Goal: Transaction & Acquisition: Purchase product/service

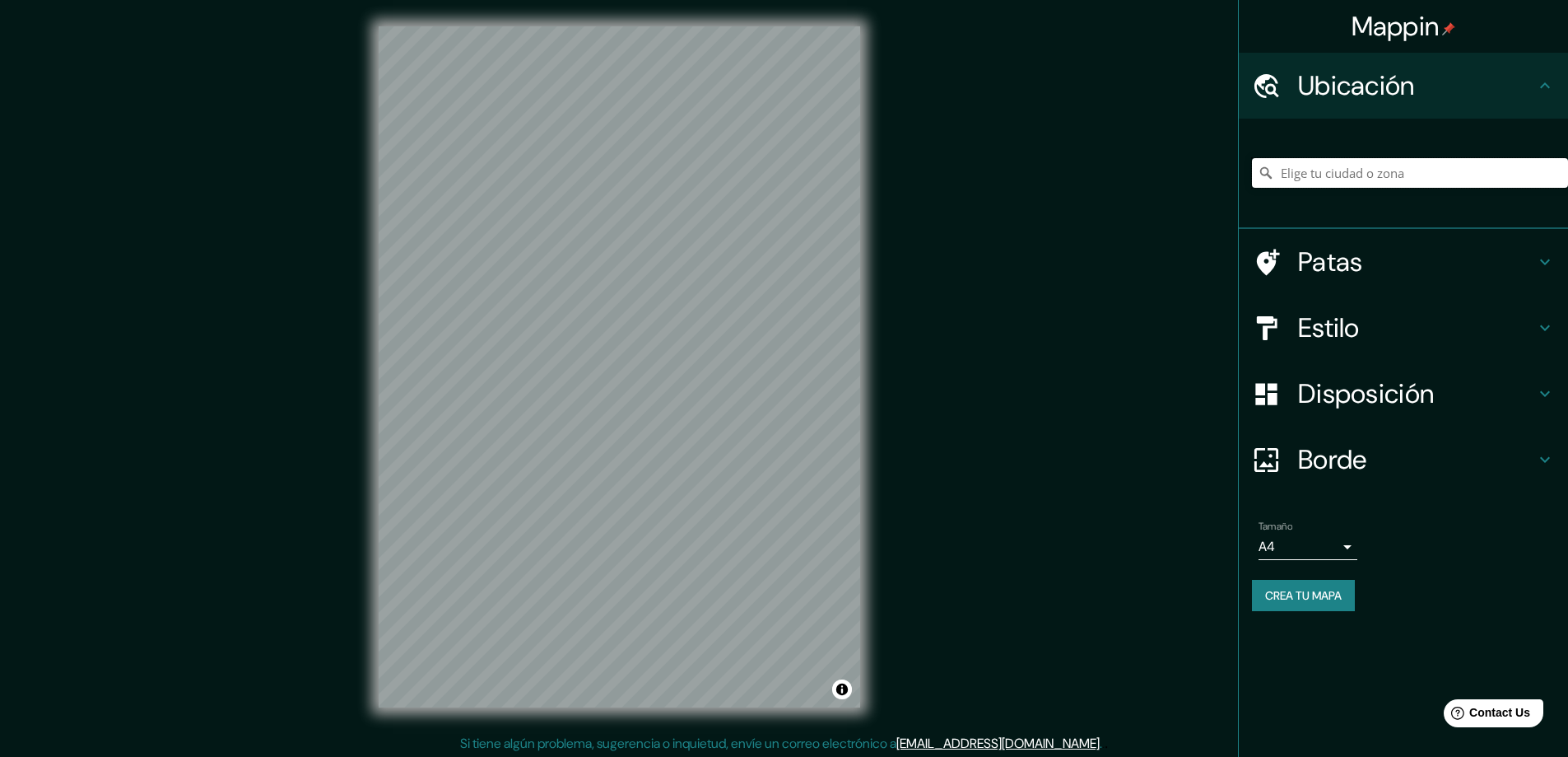
click at [1372, 178] on input "Elige tu ciudad o zona" at bounding box center [1410, 173] width 316 height 29
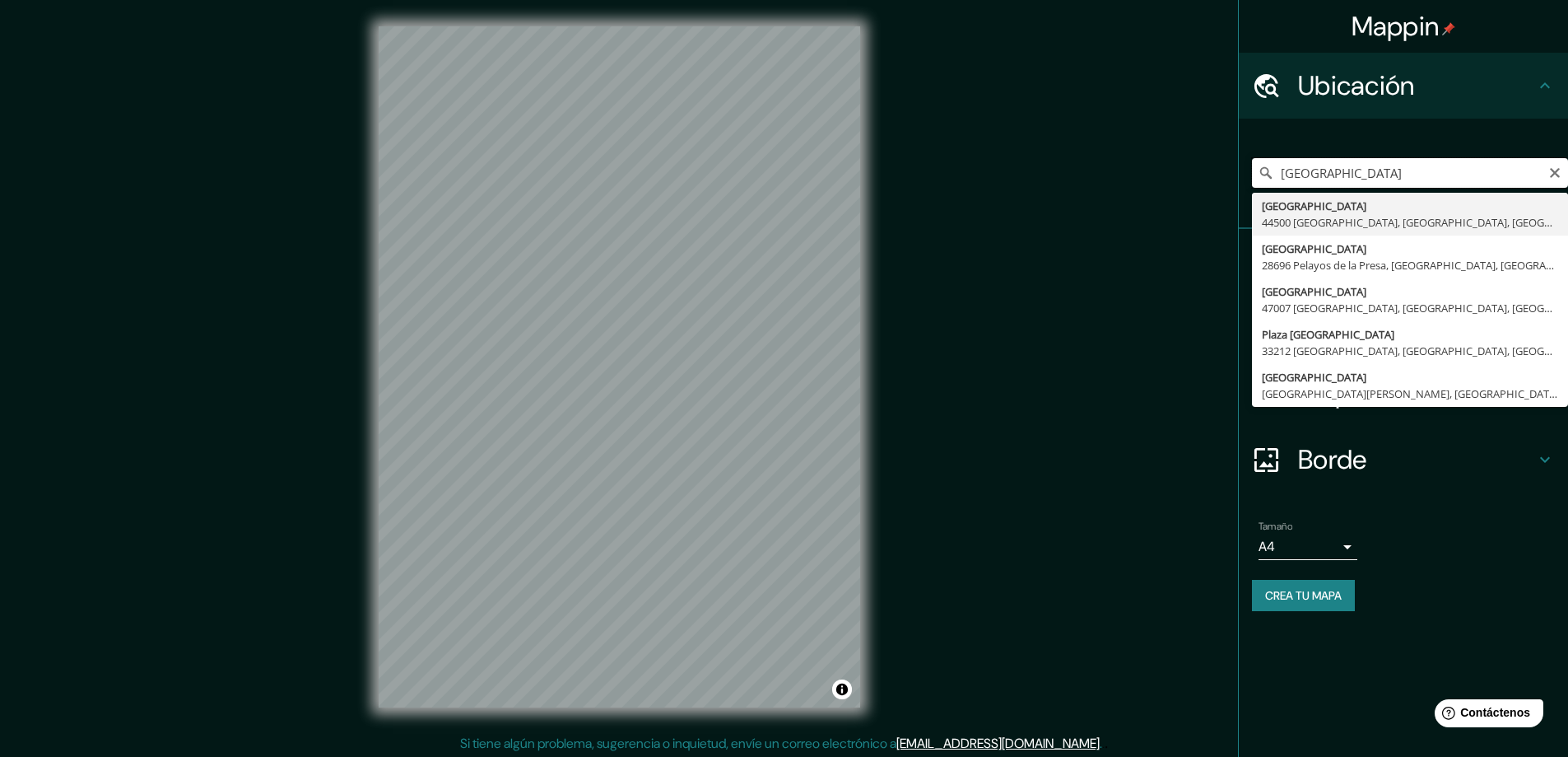
type input "[GEOGRAPHIC_DATA]"
click at [1297, 165] on input "[GEOGRAPHIC_DATA]" at bounding box center [1410, 173] width 316 height 29
click at [1552, 171] on icon "Claro" at bounding box center [1554, 173] width 10 height 10
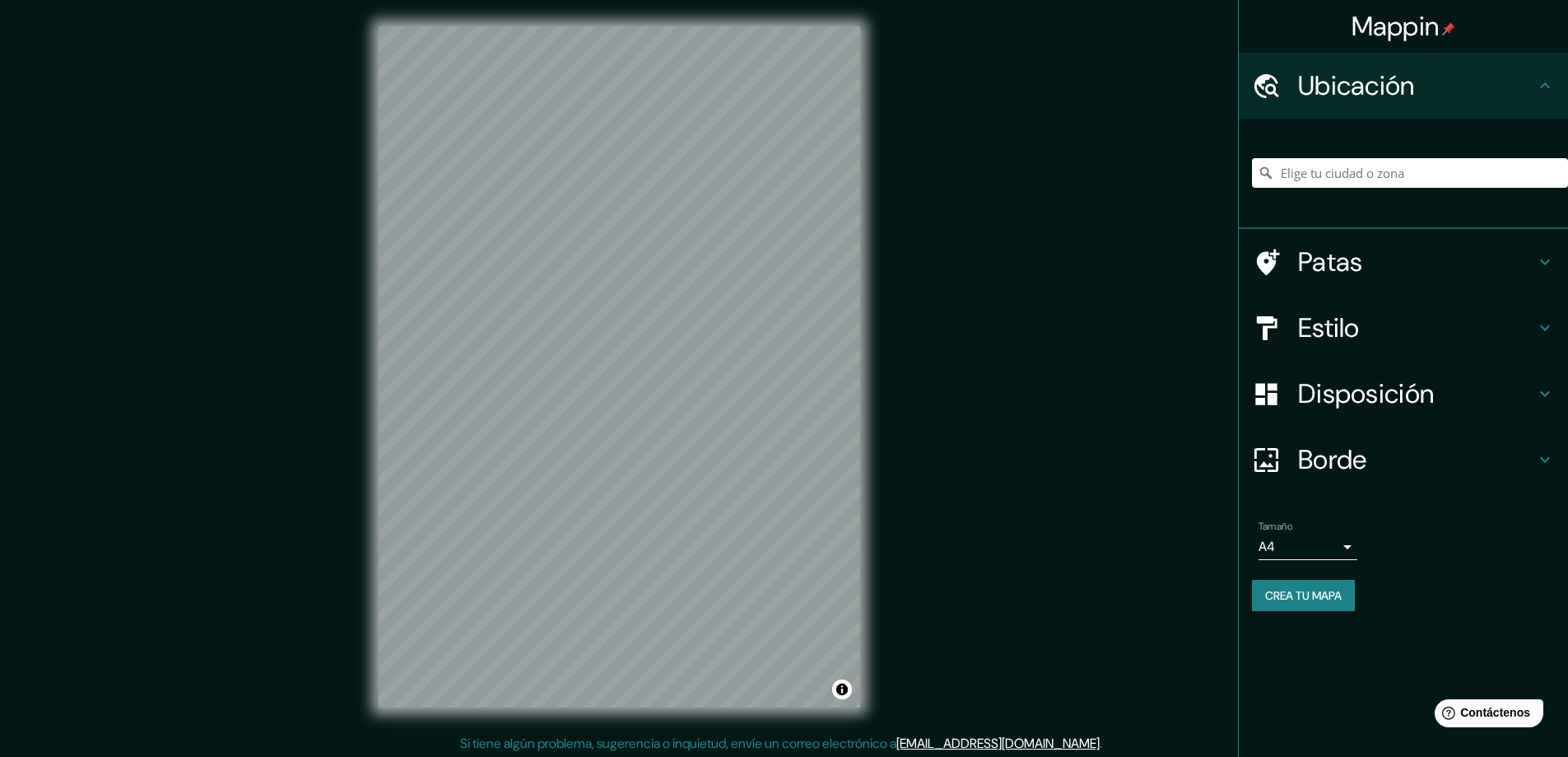
click at [1431, 179] on input "Elige tu ciudad o zona" at bounding box center [1410, 173] width 316 height 29
paste input "[STREET_ADDRESS]"
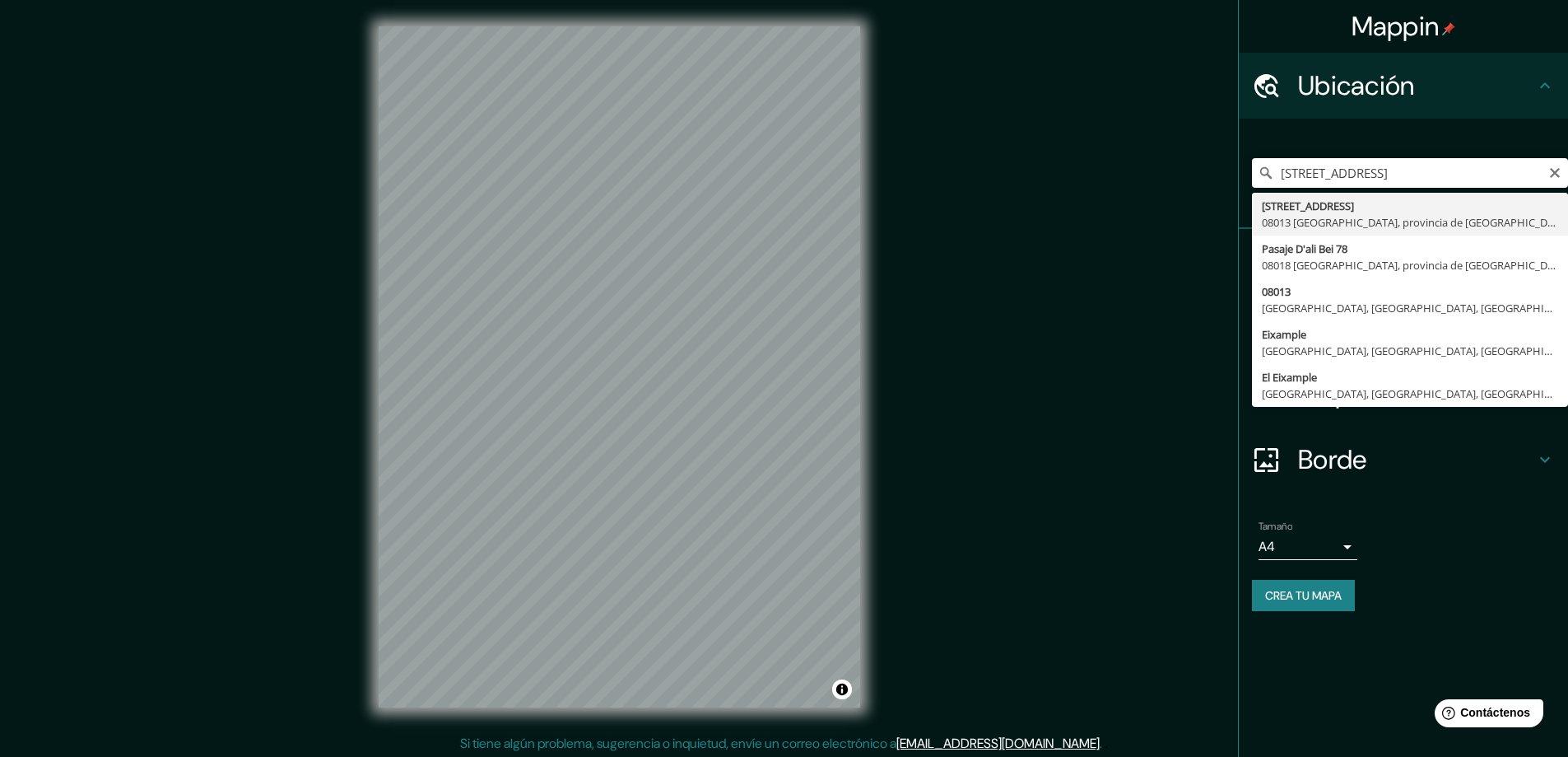
drag, startPoint x: 1417, startPoint y: 218, endPoint x: 1417, endPoint y: 230, distance: 12.0
type input "[STREET_ADDRESS]"
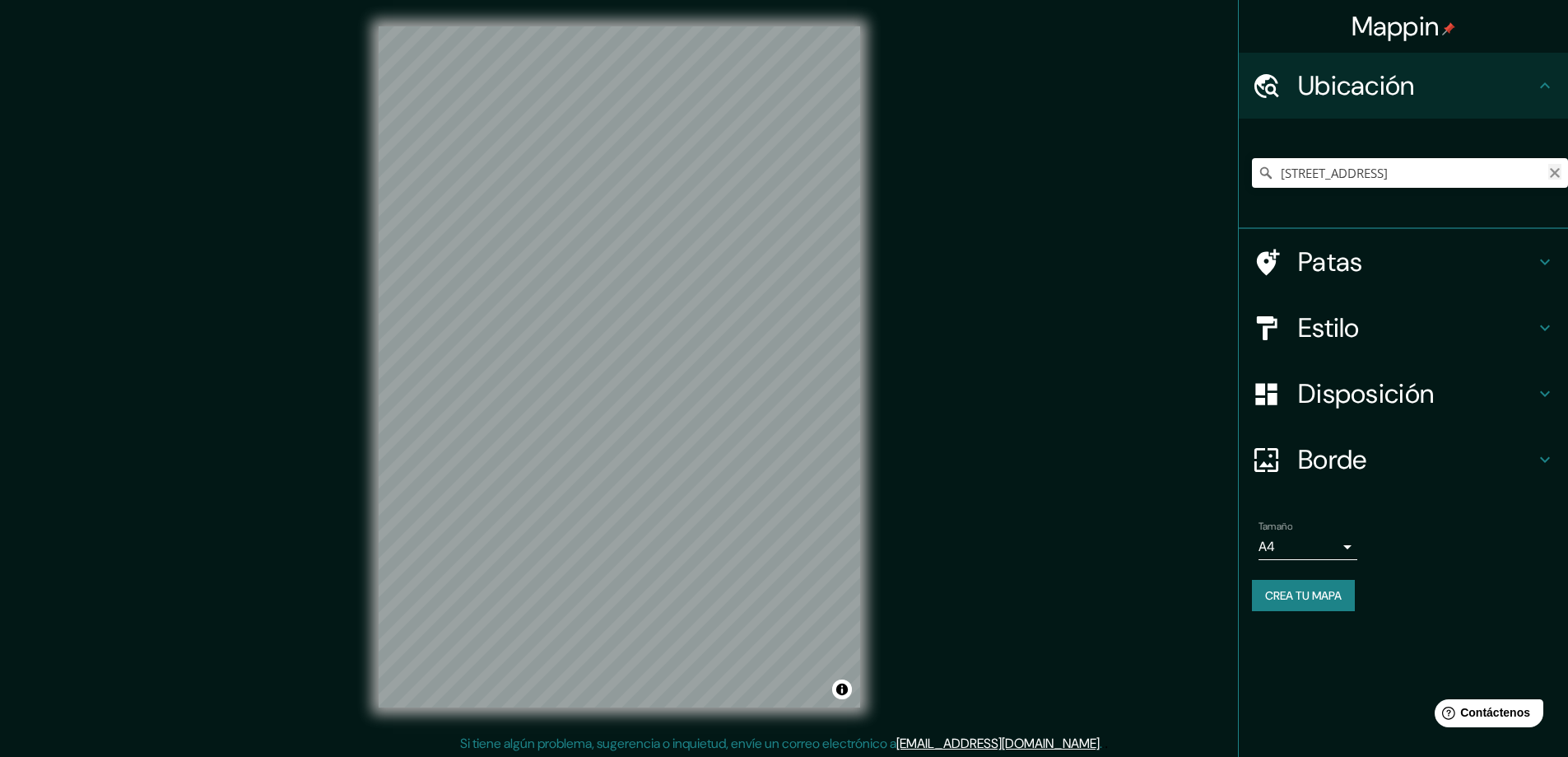
click at [1555, 171] on icon "Claro" at bounding box center [1554, 173] width 10 height 10
click at [1460, 170] on input "Elige tu ciudad o zona" at bounding box center [1410, 173] width 316 height 29
paste input "[STREET_ADDRESS]"
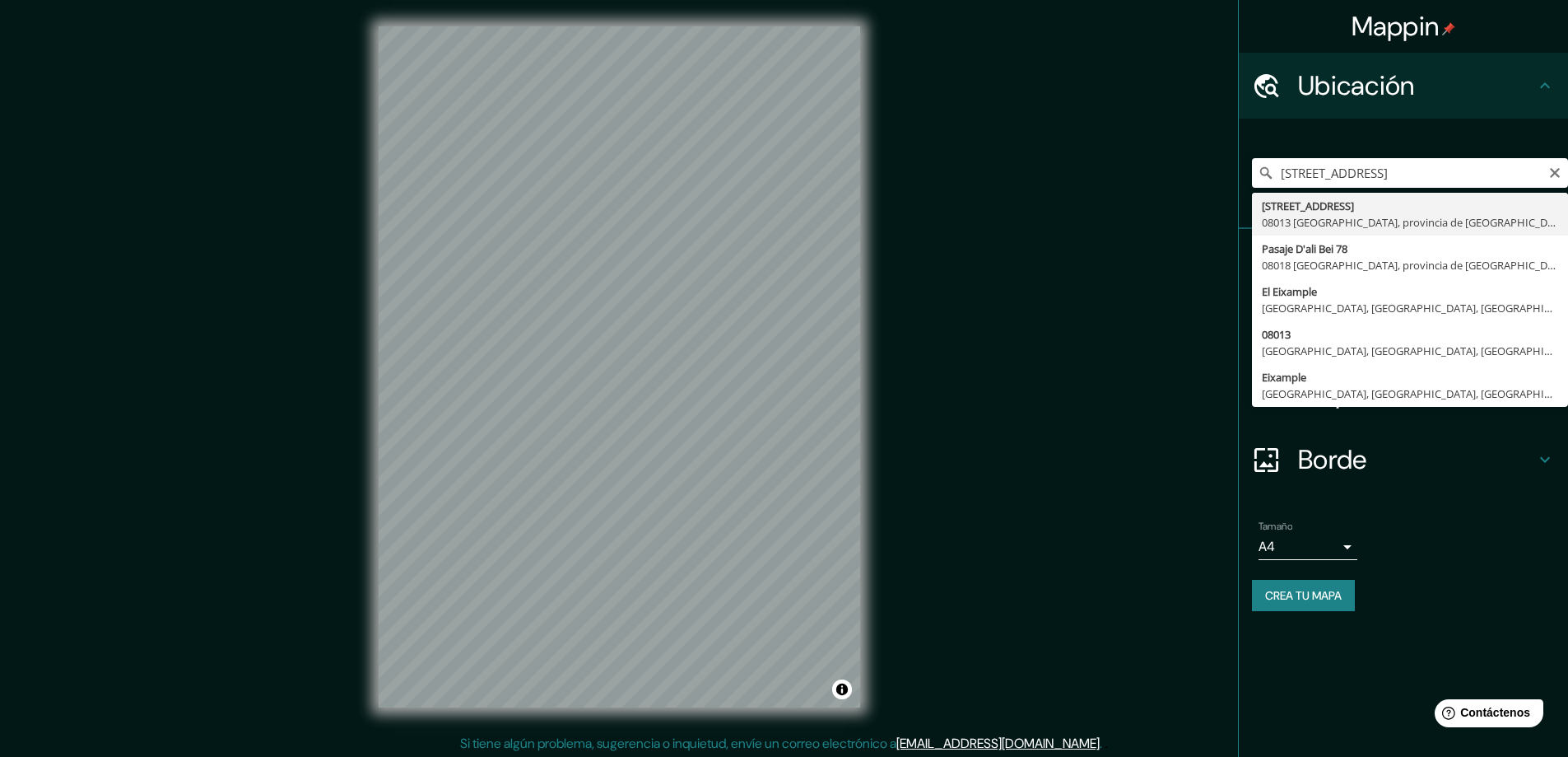
type input "[STREET_ADDRESS]"
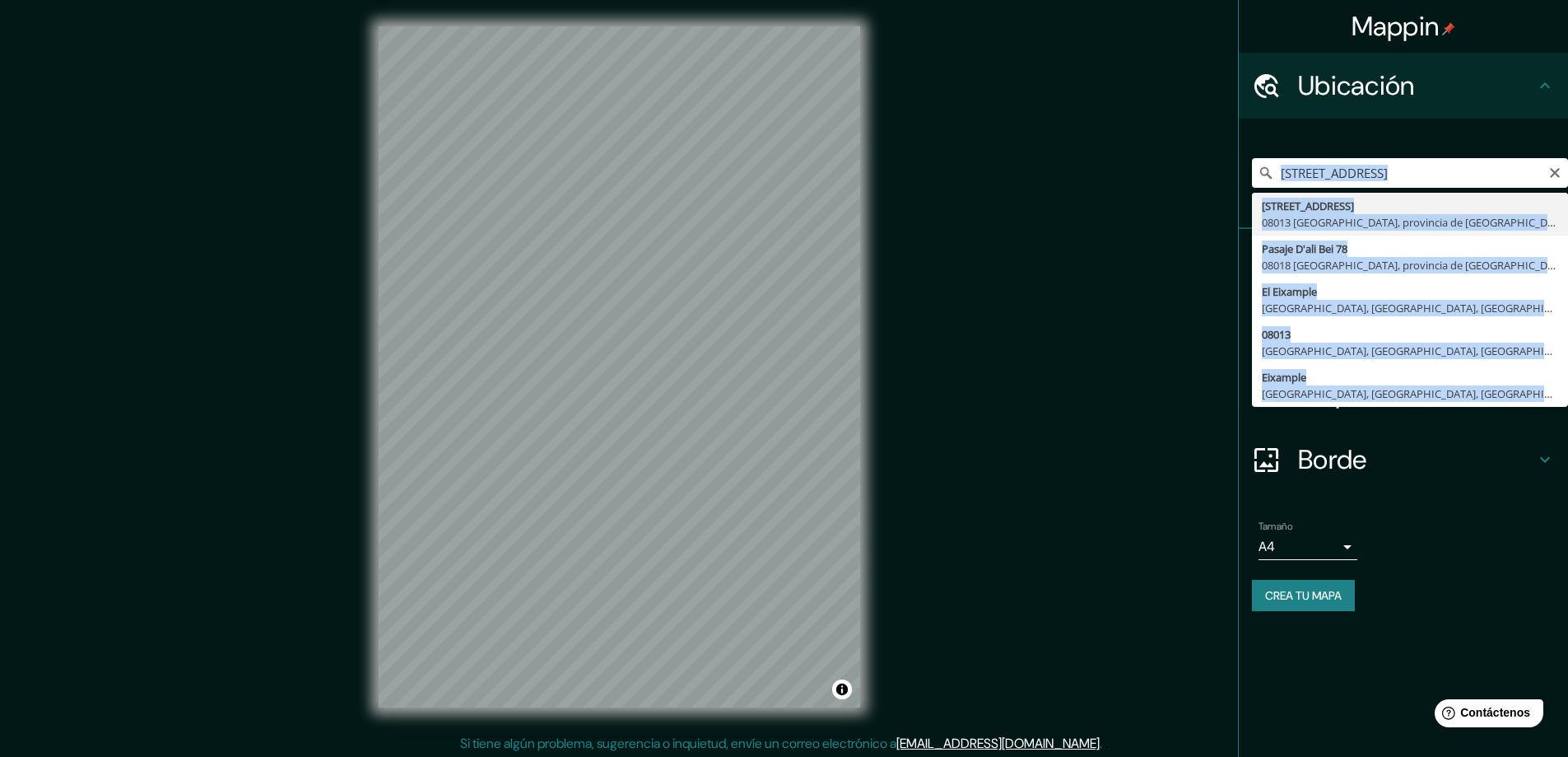
scroll to position [0, 0]
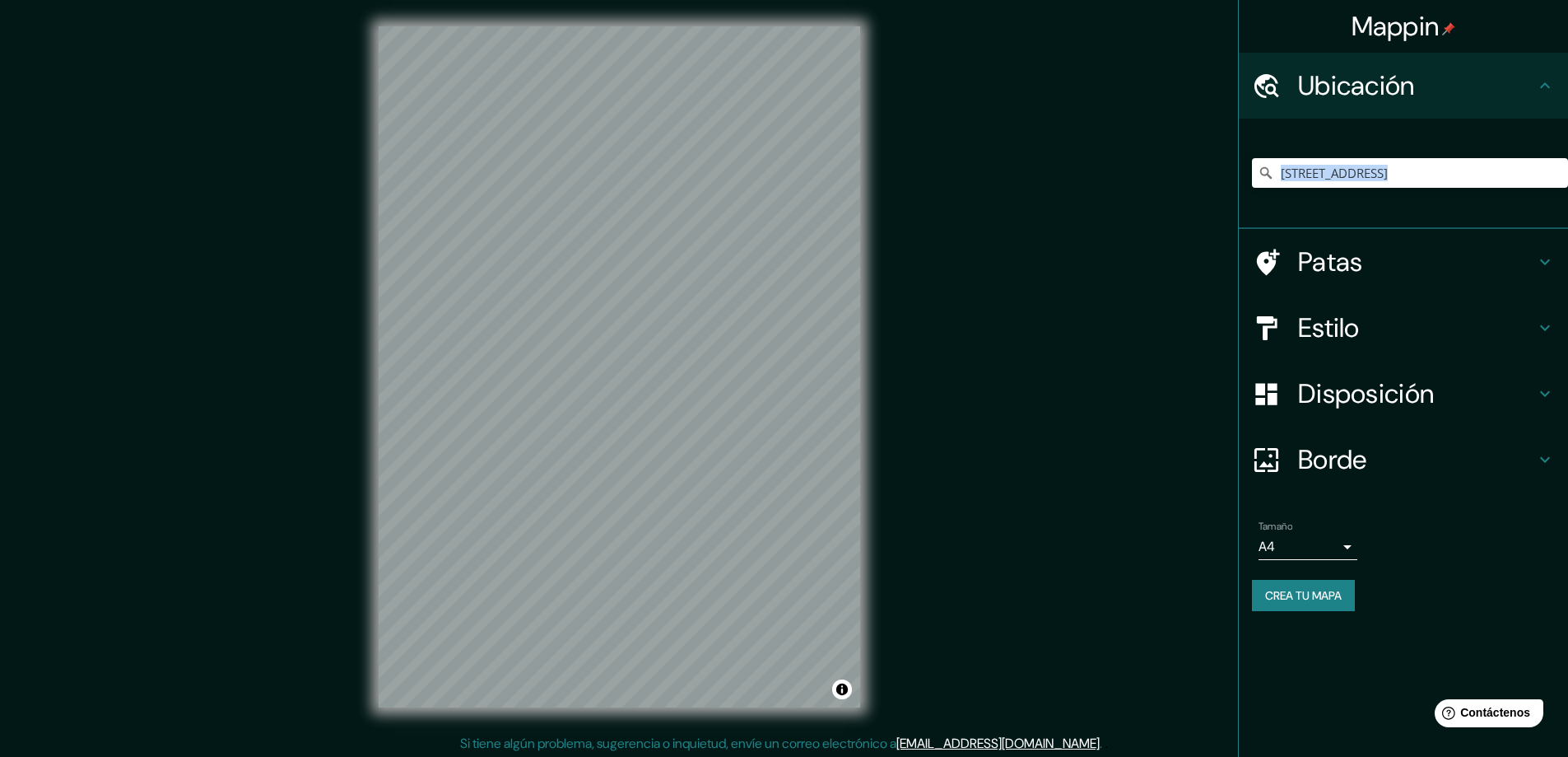
click at [1328, 213] on div "[STREET_ADDRESS]" at bounding box center [1410, 173] width 316 height 82
click at [1346, 342] on font "Estilo" at bounding box center [1329, 327] width 62 height 34
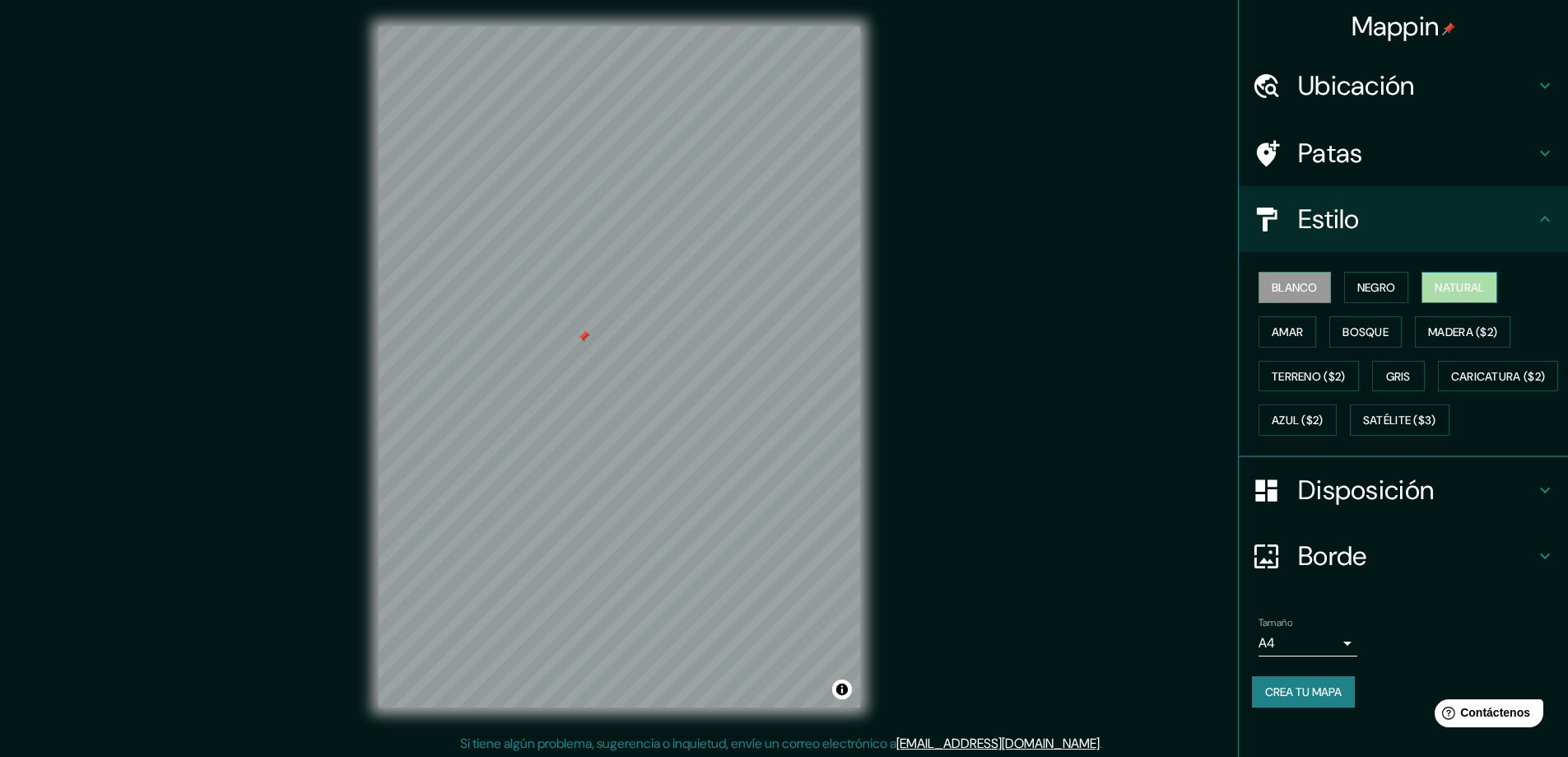
click at [1441, 294] on font "Natural" at bounding box center [1459, 287] width 49 height 15
click at [1330, 686] on body "Mappin Ubicación [STREET_ADDRESS] Patas Estilo Blanco Negro Natural Amar Bosque…" at bounding box center [784, 378] width 1568 height 757
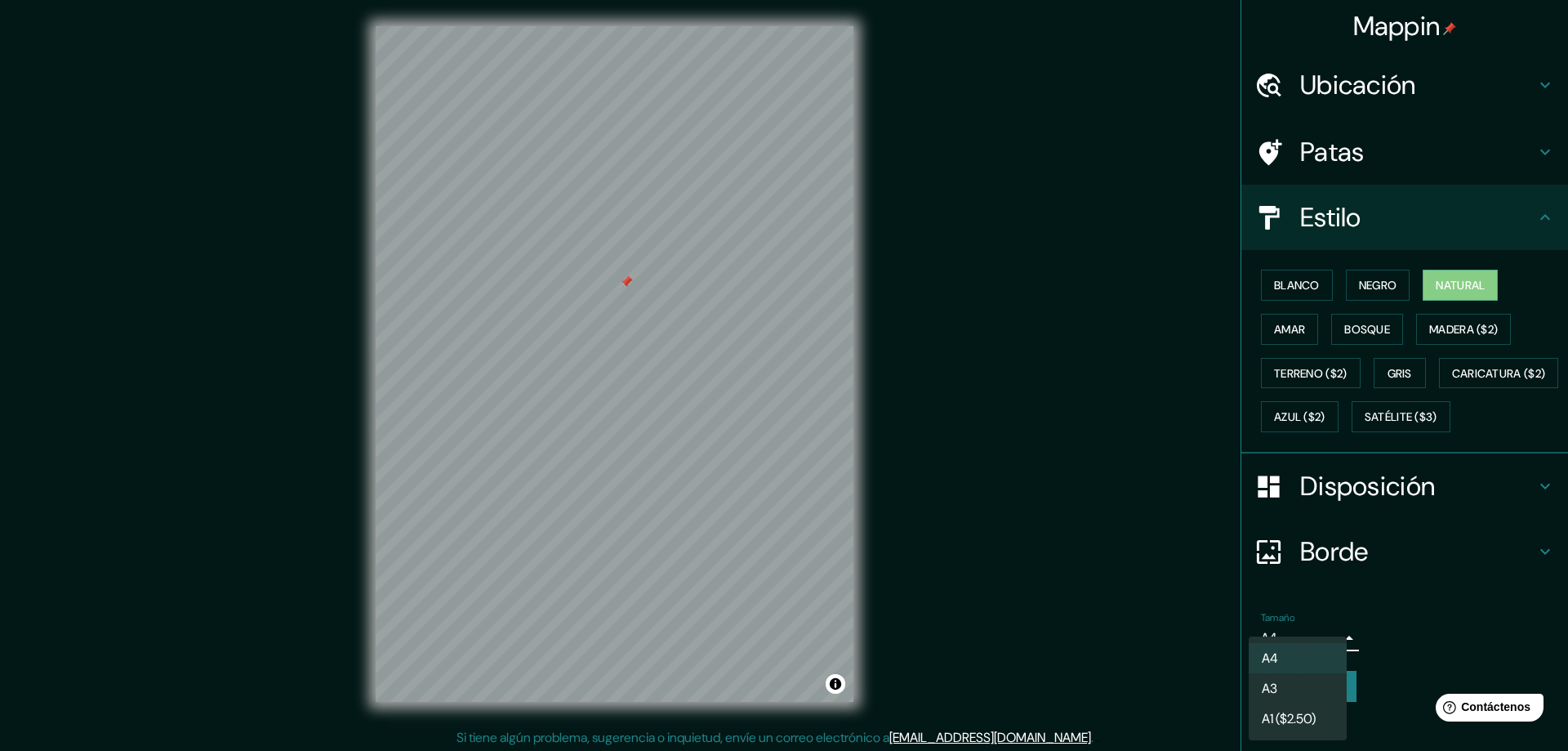
click at [1295, 691] on li "A3" at bounding box center [1297, 688] width 98 height 30
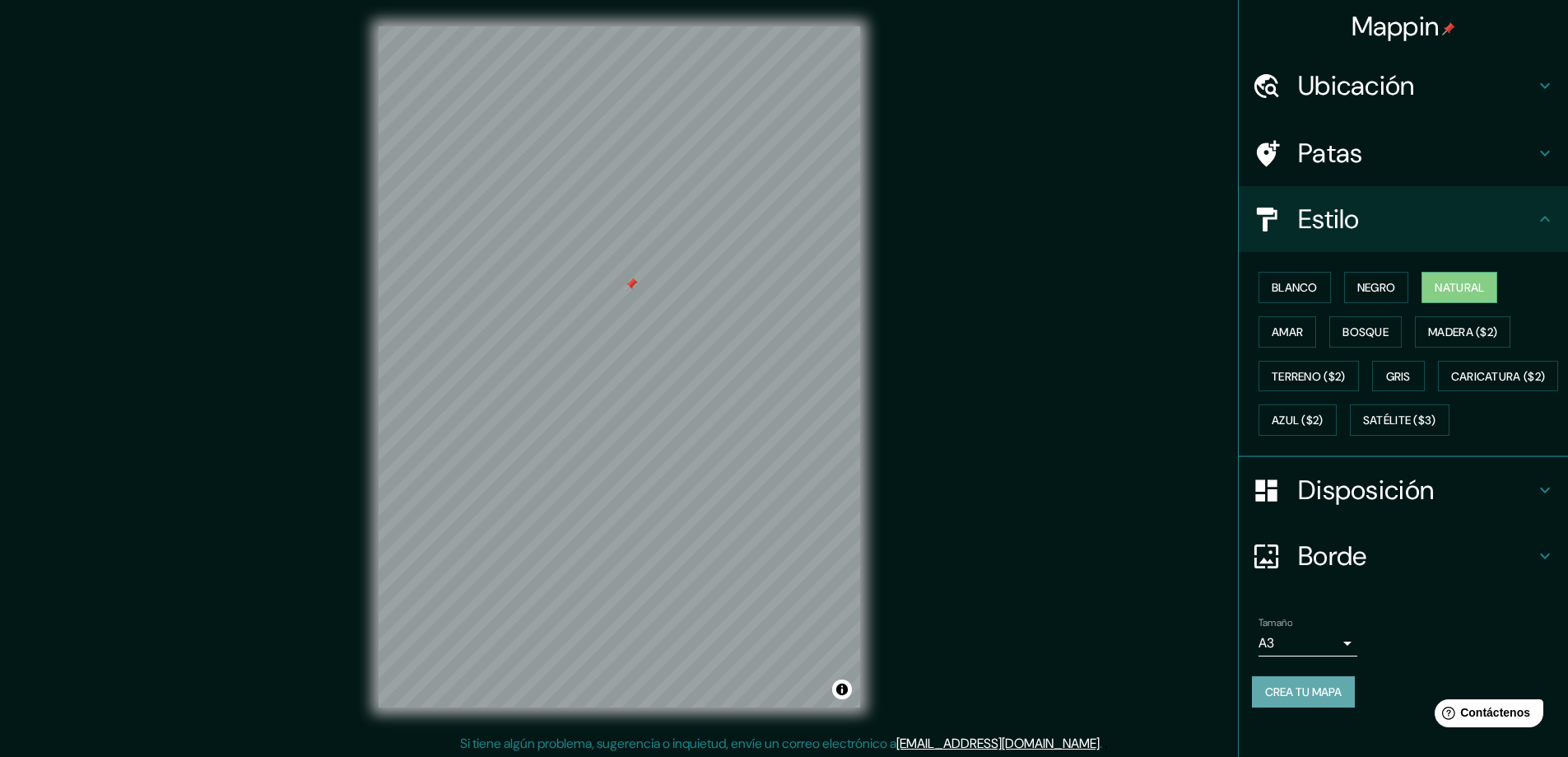
click at [1308, 699] on font "Crea tu mapa" at bounding box center [1303, 691] width 77 height 15
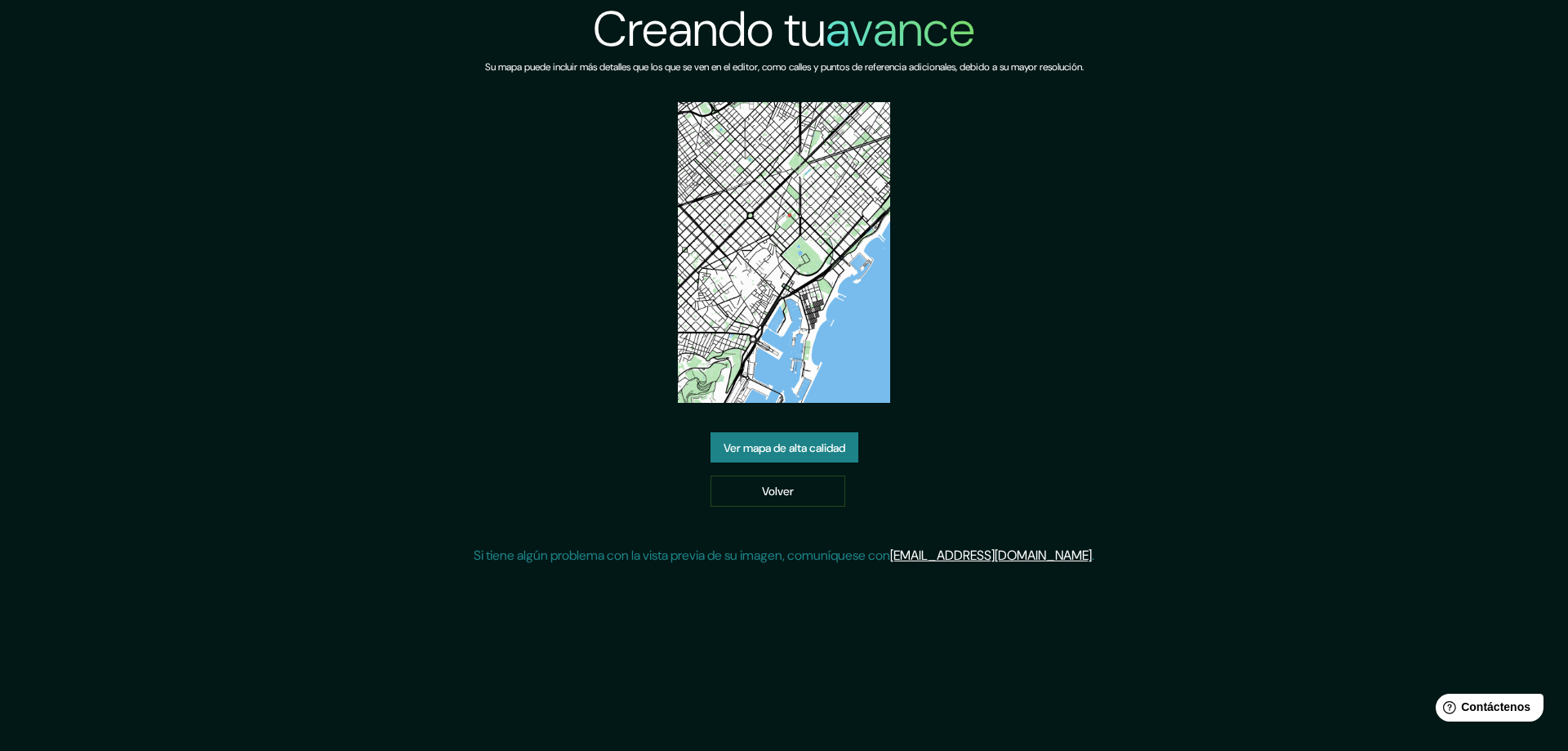
click at [788, 440] on font "Ver mapa de alta calidad" at bounding box center [784, 447] width 122 height 15
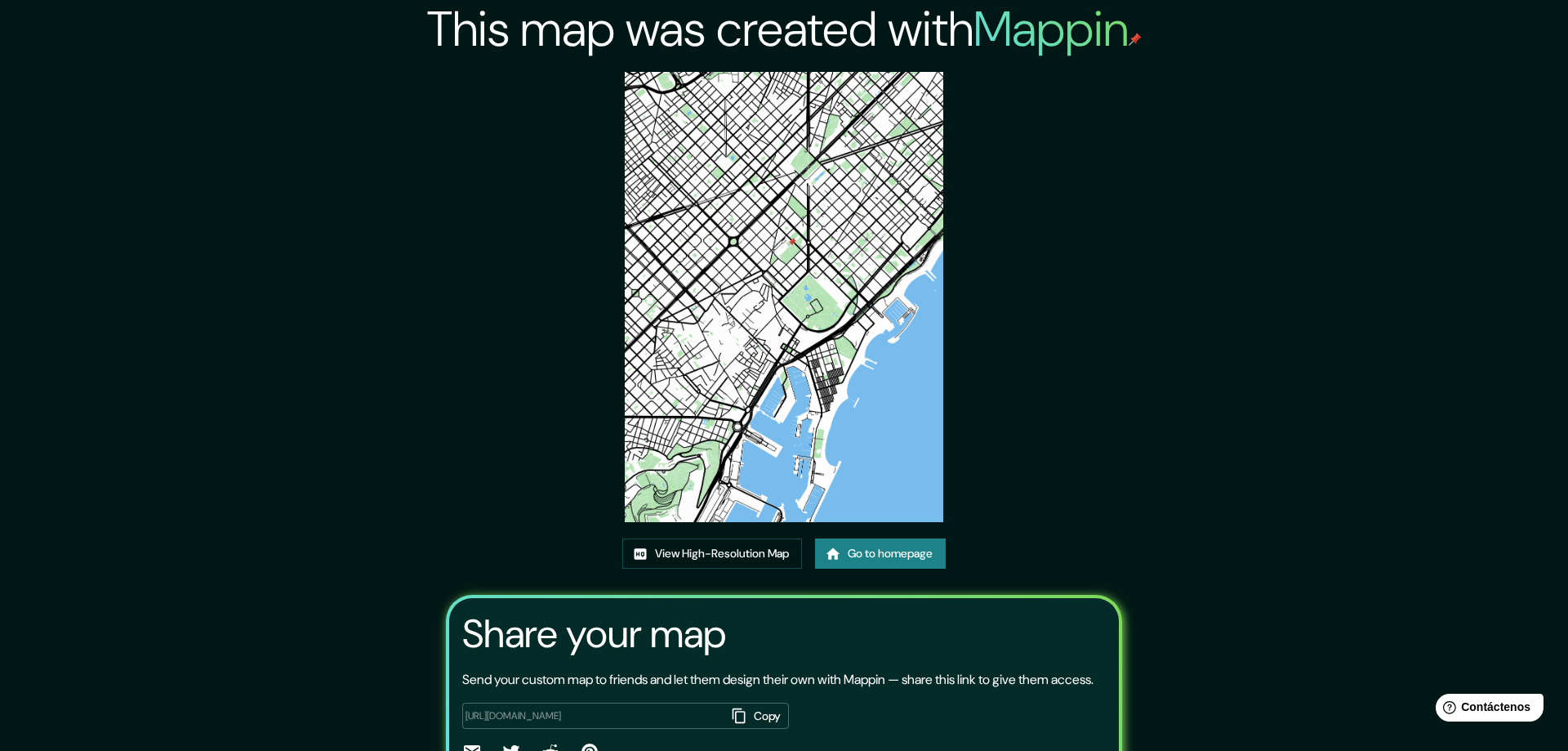
click at [787, 595] on div "Share your map Send your custom map to friends and let them design their own wi…" at bounding box center [784, 688] width 676 height 186
